Goal: Navigation & Orientation: Find specific page/section

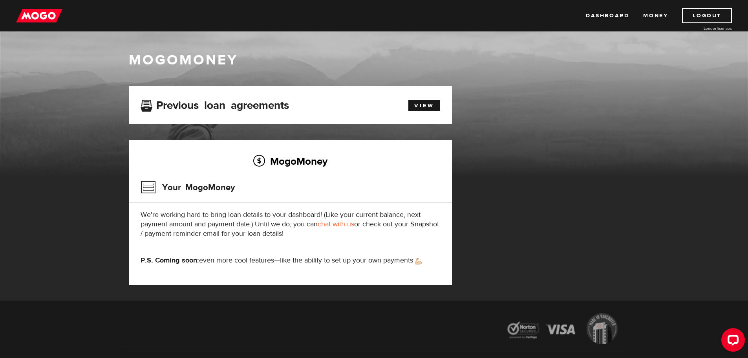
drag, startPoint x: 658, startPoint y: 14, endPoint x: 692, endPoint y: 56, distance: 54.2
click at [658, 14] on link "Money" at bounding box center [655, 15] width 25 height 15
click at [50, 17] on img at bounding box center [39, 15] width 46 height 15
